Goal: Register for event/course

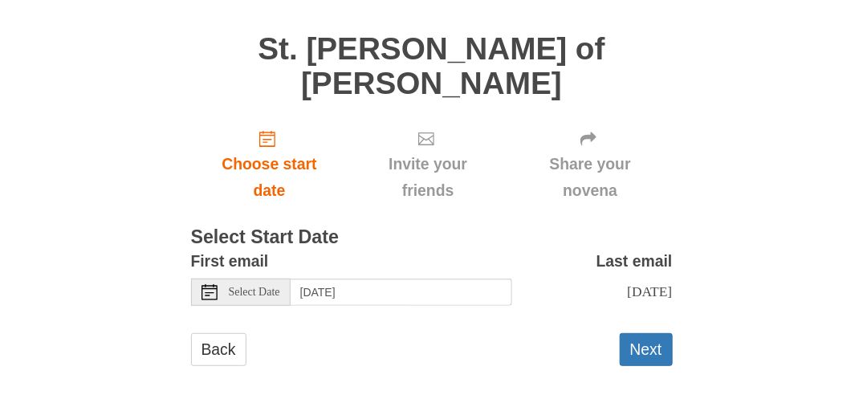
scroll to position [118, 0]
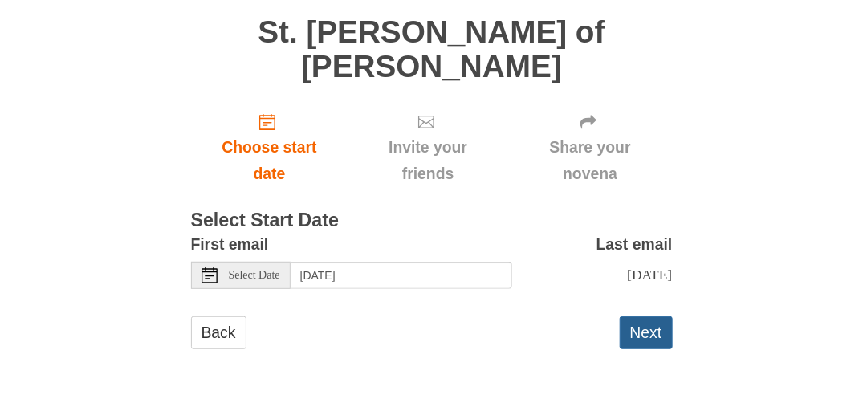
click at [650, 333] on button "Next" at bounding box center [646, 332] width 53 height 33
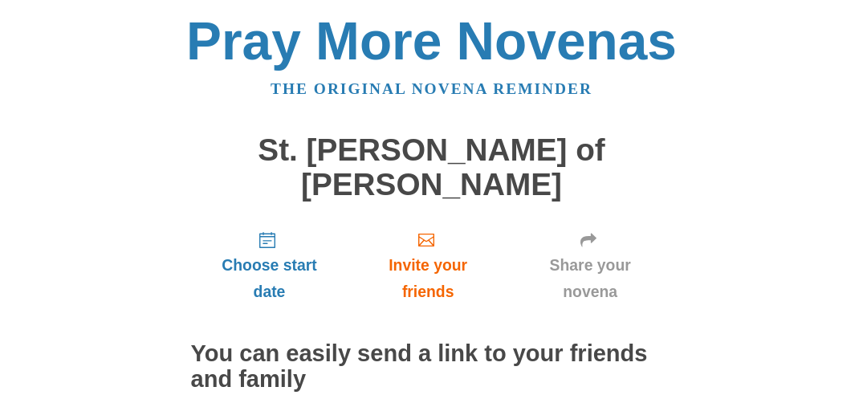
scroll to position [152, 0]
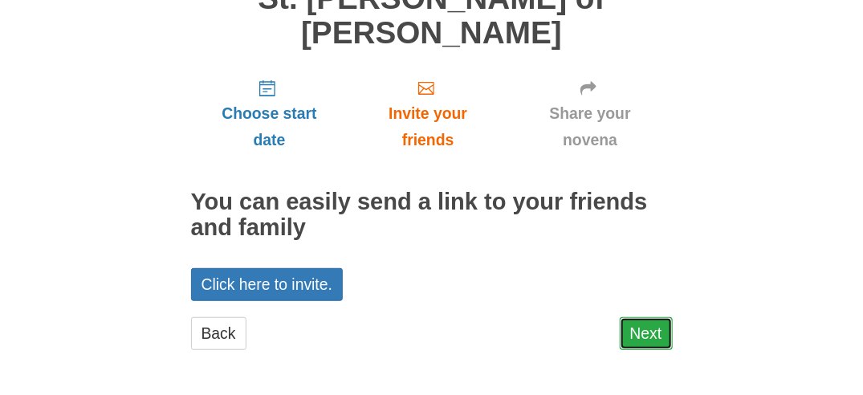
click at [634, 341] on link "Next" at bounding box center [646, 333] width 53 height 33
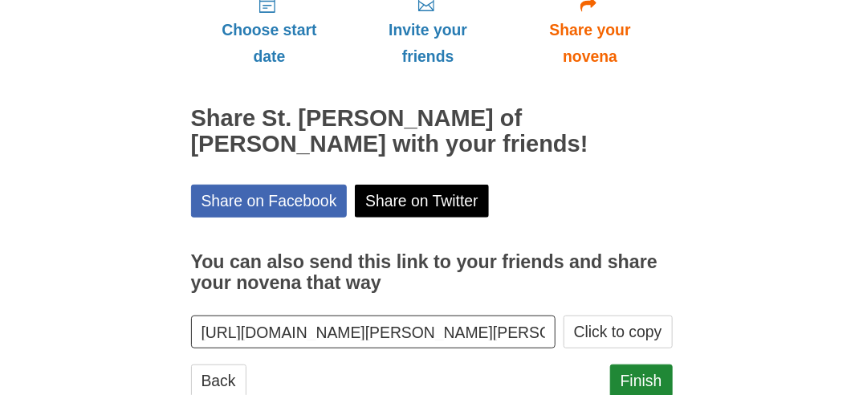
scroll to position [241, 0]
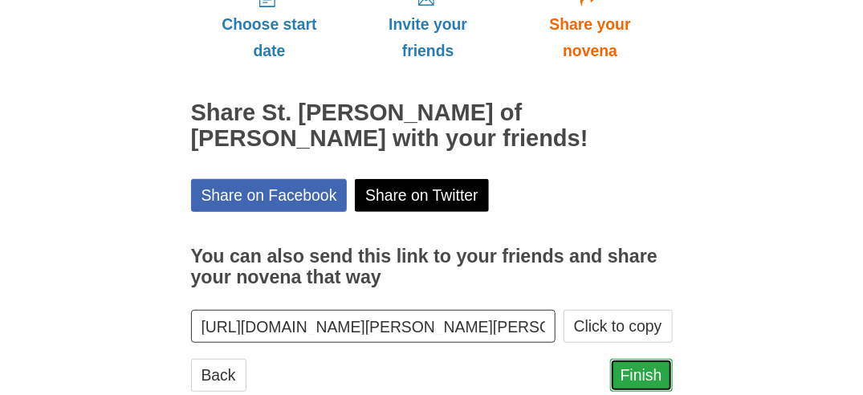
click at [634, 375] on link "Finish" at bounding box center [641, 375] width 63 height 33
